Goal: Check status: Check status

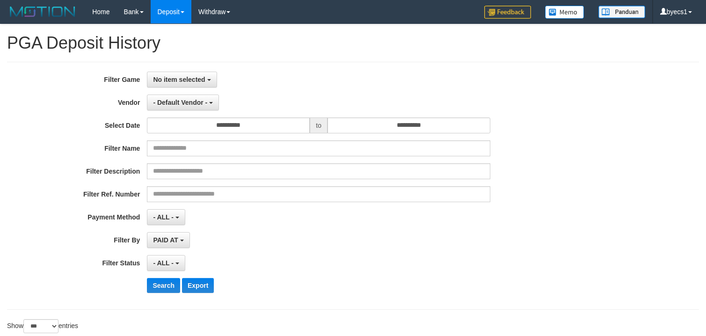
select select "**********"
select select "***"
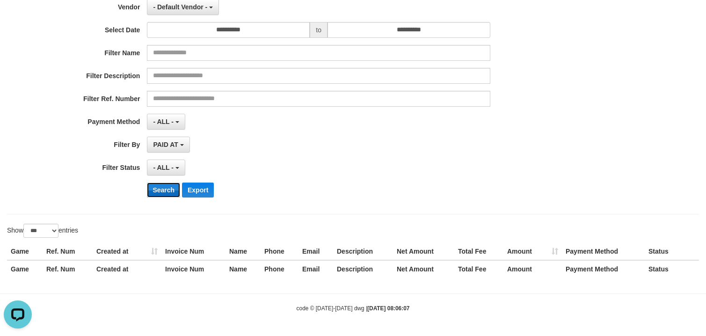
click at [160, 187] on button "Search" at bounding box center [163, 189] width 33 height 15
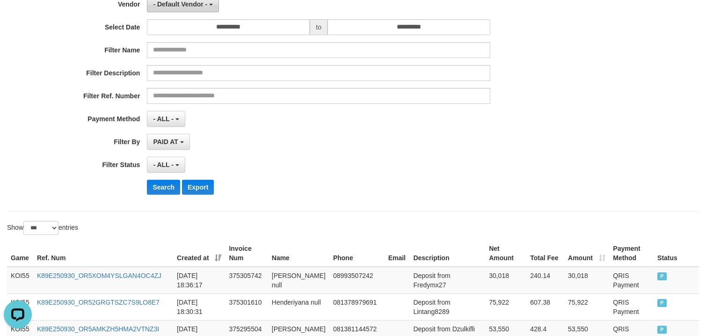
click at [181, 10] on button "- Default Vendor -" at bounding box center [183, 4] width 72 height 16
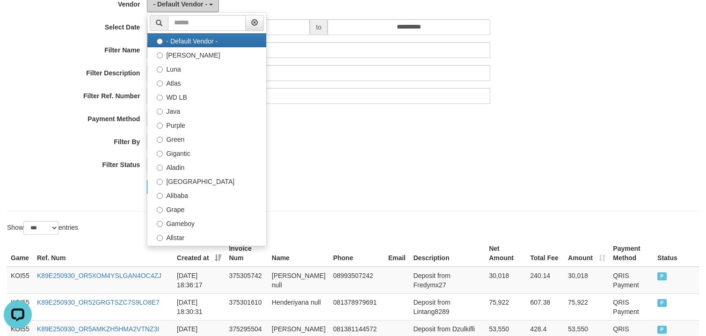
click at [181, 10] on button "- Default Vendor -" at bounding box center [183, 4] width 72 height 16
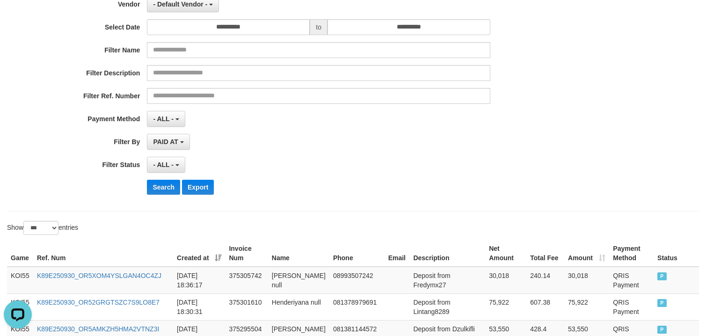
click at [421, 188] on div "Search Export" at bounding box center [367, 187] width 441 height 15
click at [224, 261] on th "Created at" at bounding box center [199, 253] width 52 height 27
click at [311, 165] on div "- ALL - SELECT ALL - ALL - SELECT STATUS PENDING/UNPAID PAID CANCELED EXPIRED" at bounding box center [318, 165] width 343 height 16
click at [163, 187] on button "Search" at bounding box center [163, 187] width 33 height 15
click at [360, 207] on div "**********" at bounding box center [353, 88] width 692 height 248
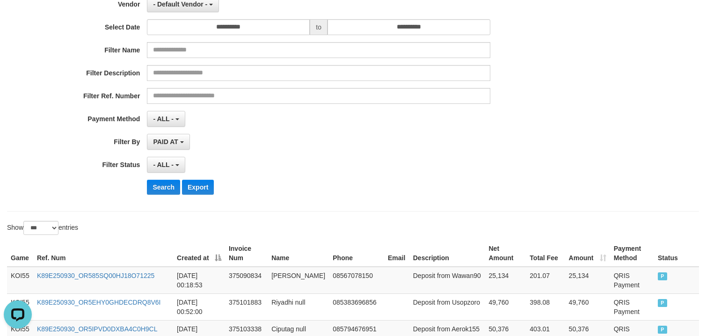
scroll to position [422, 0]
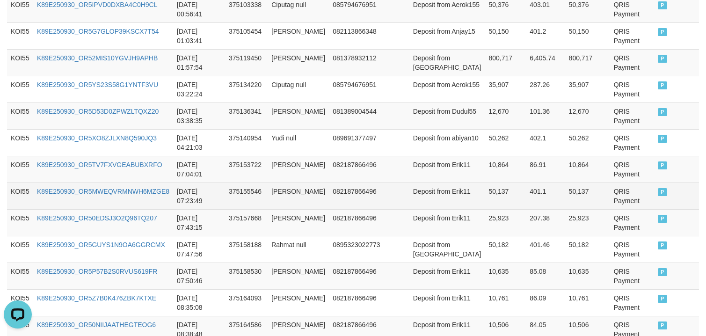
click at [20, 194] on td "KOI55" at bounding box center [20, 195] width 26 height 27
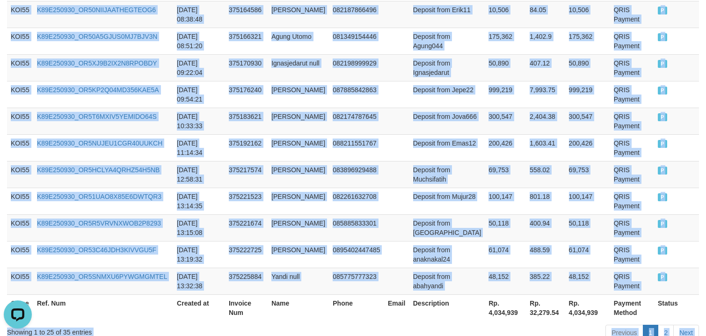
scroll to position [805, 0]
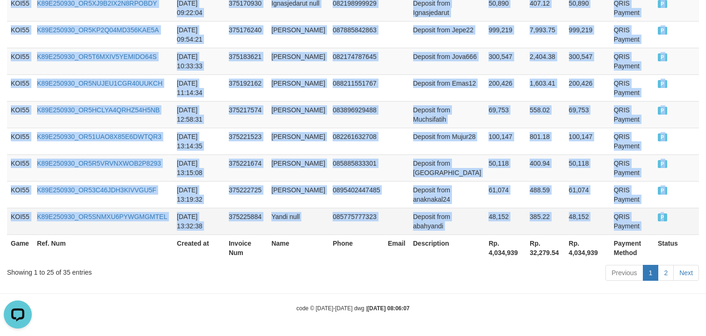
drag, startPoint x: 20, startPoint y: 194, endPoint x: 673, endPoint y: 216, distance: 653.6
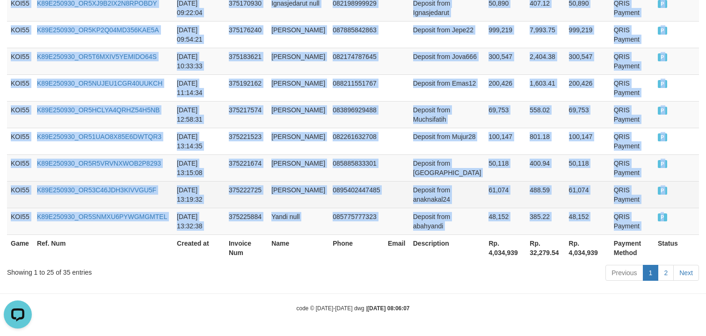
copy tbody "KOI55 K89E250930_OR5MWEQVRMNWH6MZGE8 [DATE] 07:23:49 375155546 [PERSON_NAME] 08…"
click at [485, 201] on td "61,074" at bounding box center [504, 194] width 41 height 27
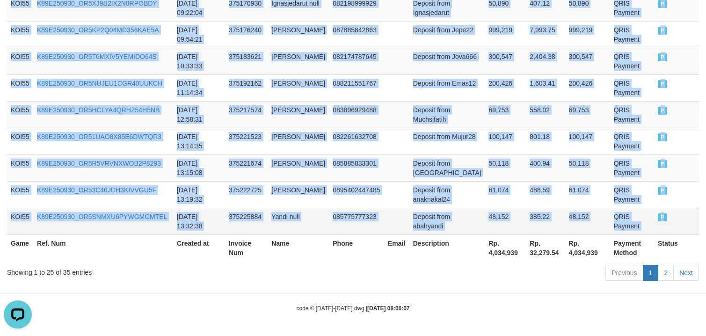
click at [484, 219] on td "48,152" at bounding box center [504, 221] width 41 height 27
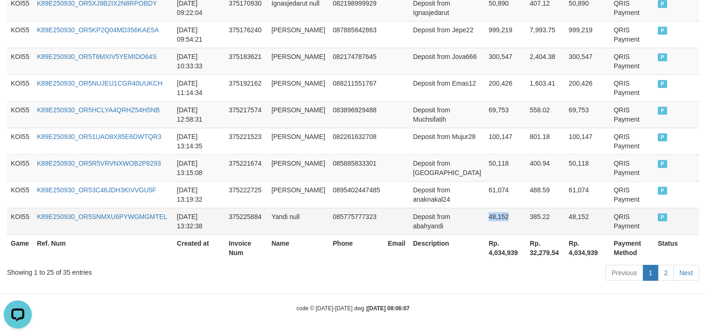
click at [484, 220] on td "48,152" at bounding box center [504, 221] width 41 height 27
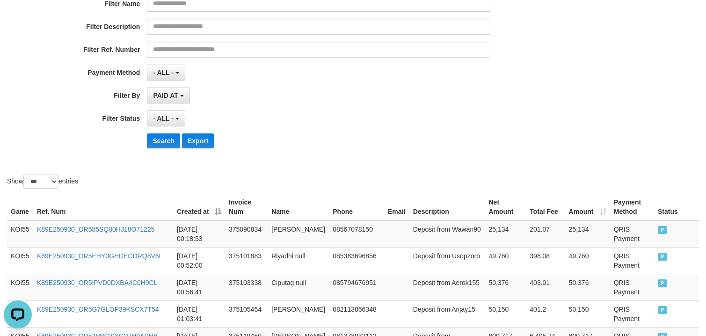
scroll to position [34, 0]
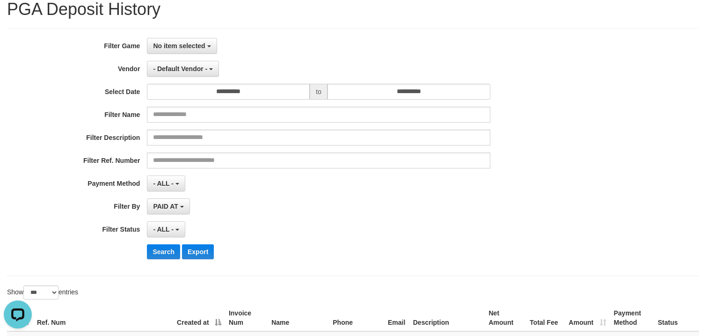
click at [292, 204] on div "PAID AT PAID AT CREATED AT" at bounding box center [318, 206] width 343 height 16
click at [314, 222] on div "**********" at bounding box center [294, 152] width 588 height 228
